Goal: Task Accomplishment & Management: Complete application form

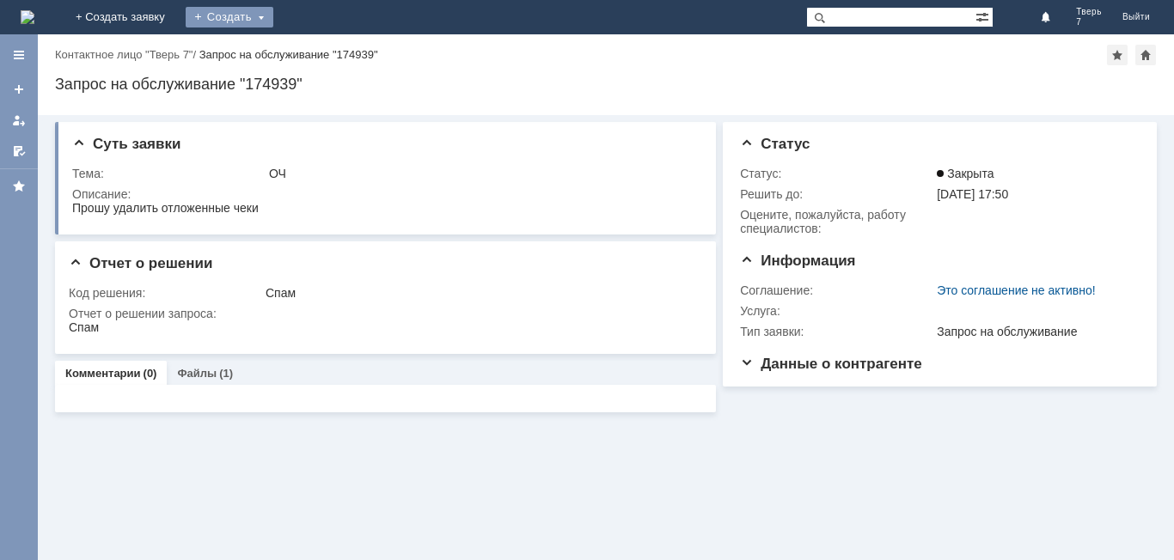
click at [273, 18] on div "Создать" at bounding box center [230, 17] width 88 height 21
click at [320, 51] on link "Заявка" at bounding box center [254, 51] width 131 height 21
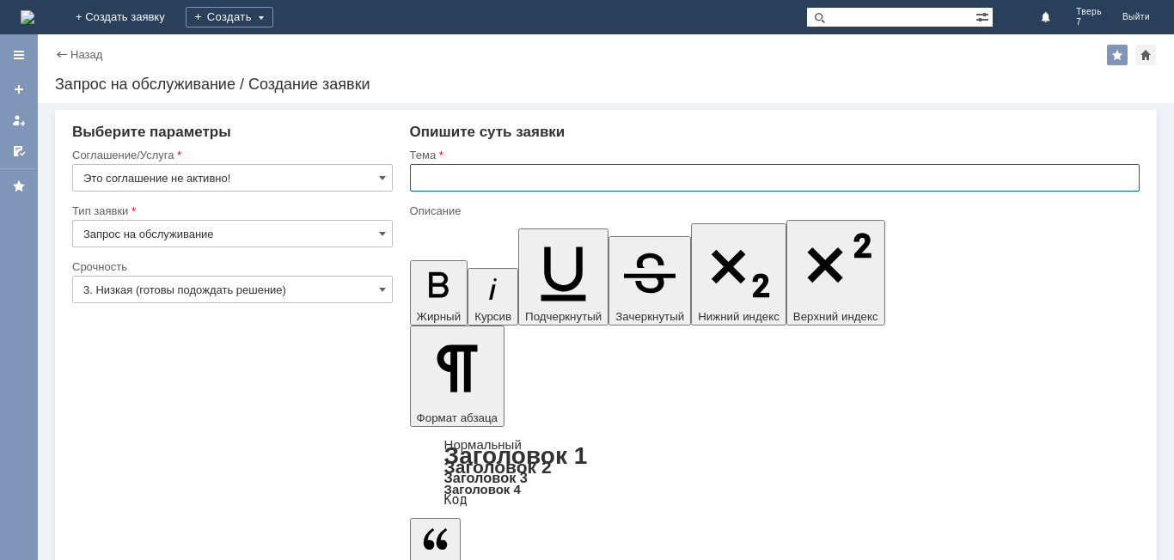
click at [496, 182] on input "text" at bounding box center [774, 177] width 729 height 27
type input "ОЧ"
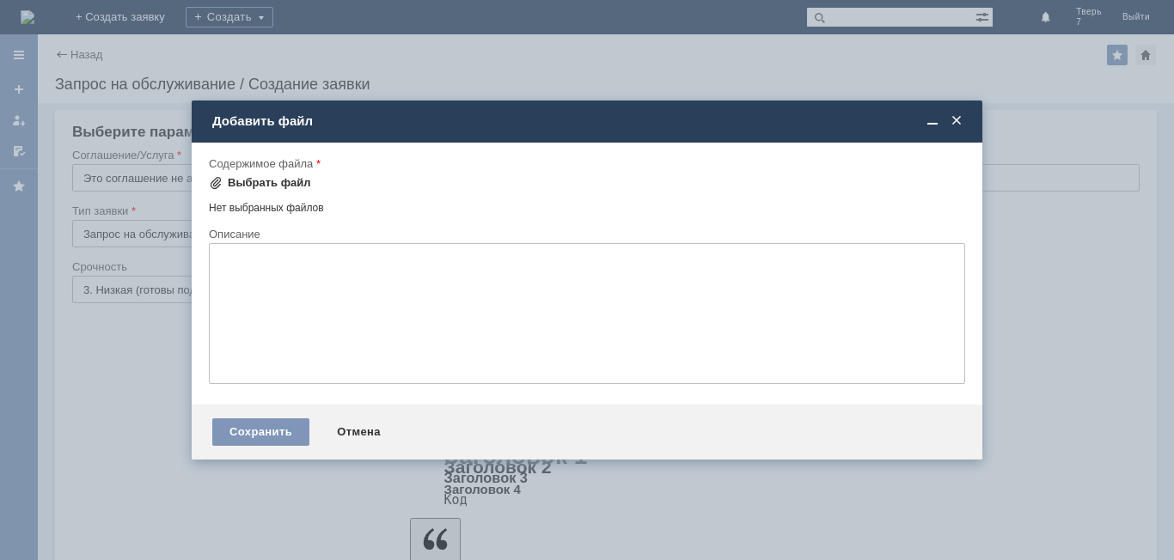
click at [278, 173] on div "Выбрать файл" at bounding box center [260, 183] width 102 height 21
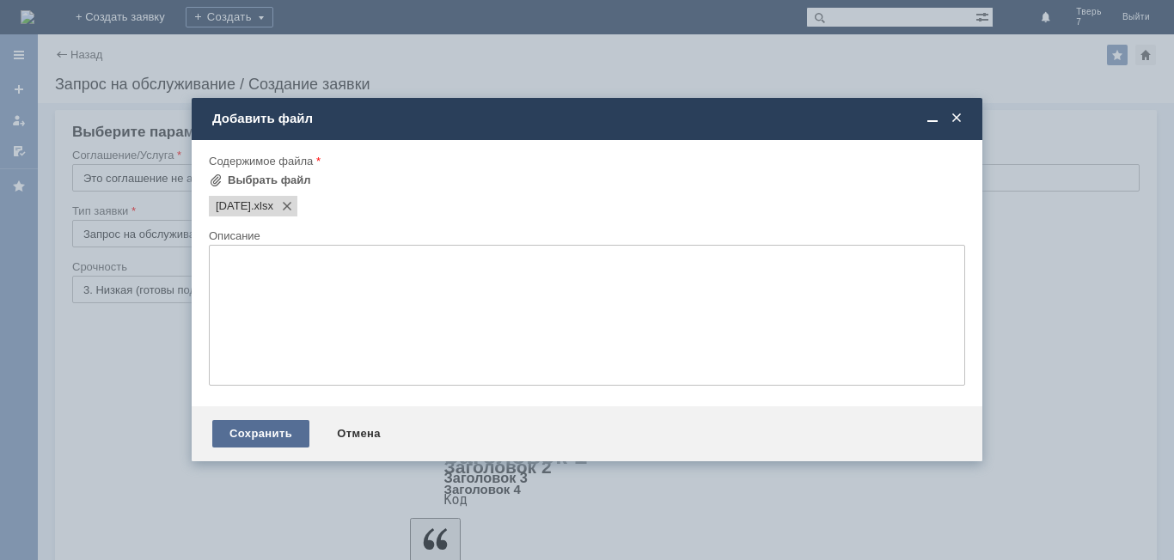
click at [278, 428] on div "Сохранить" at bounding box center [260, 433] width 97 height 27
